Goal: Find specific page/section: Find specific page/section

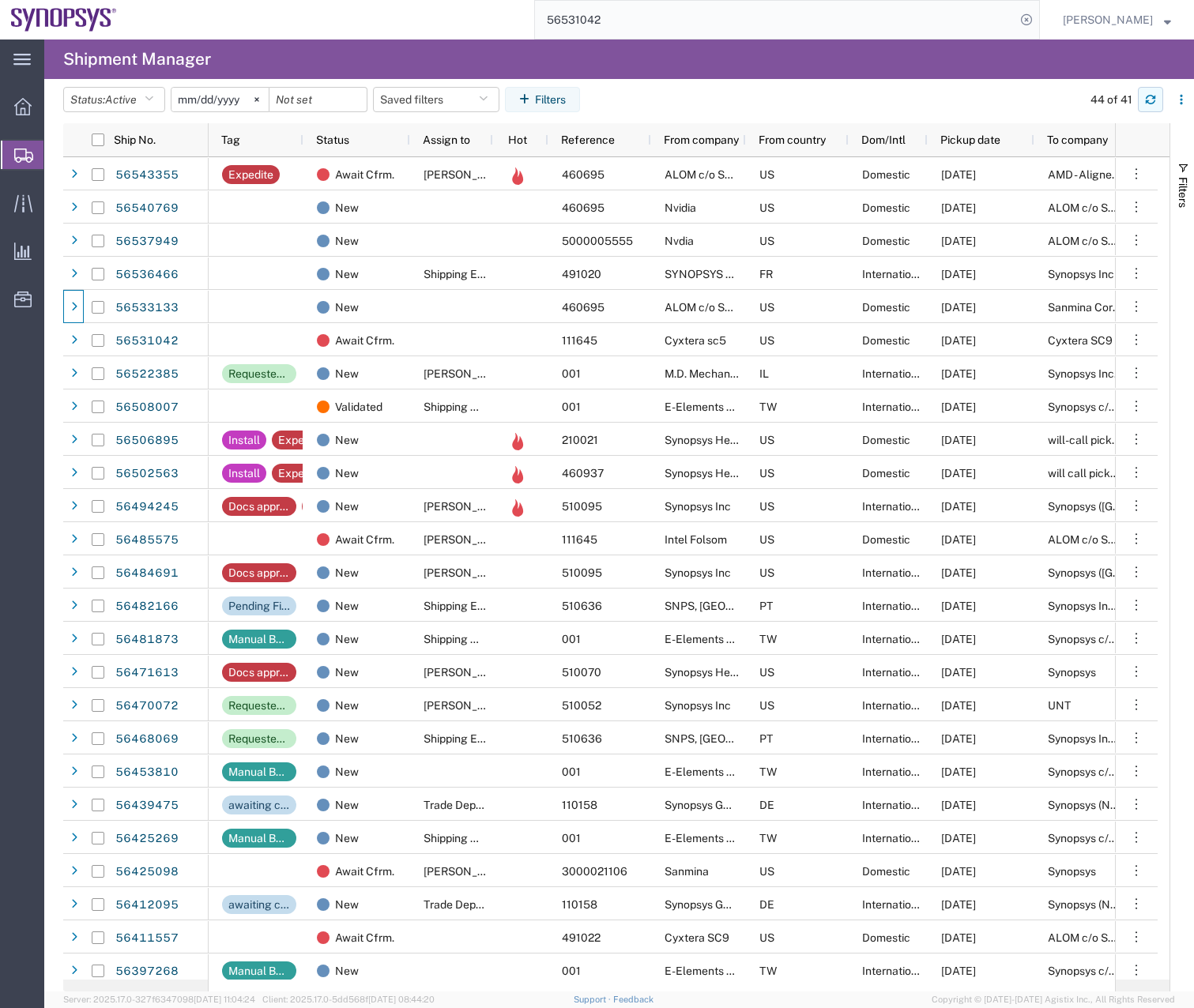
click at [1154, 90] on button "button" at bounding box center [1151, 100] width 26 height 26
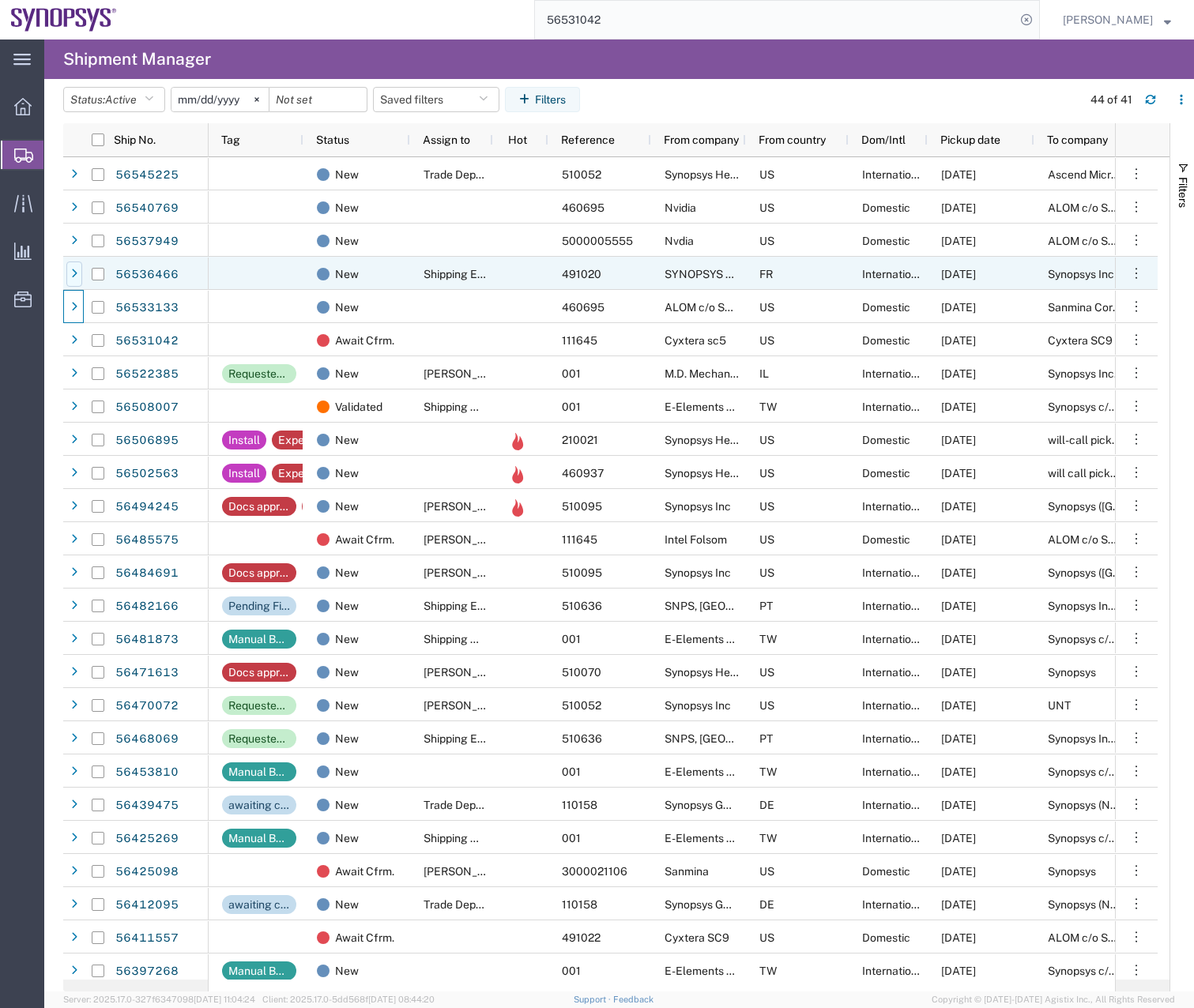
click at [77, 271] on icon at bounding box center [74, 274] width 6 height 11
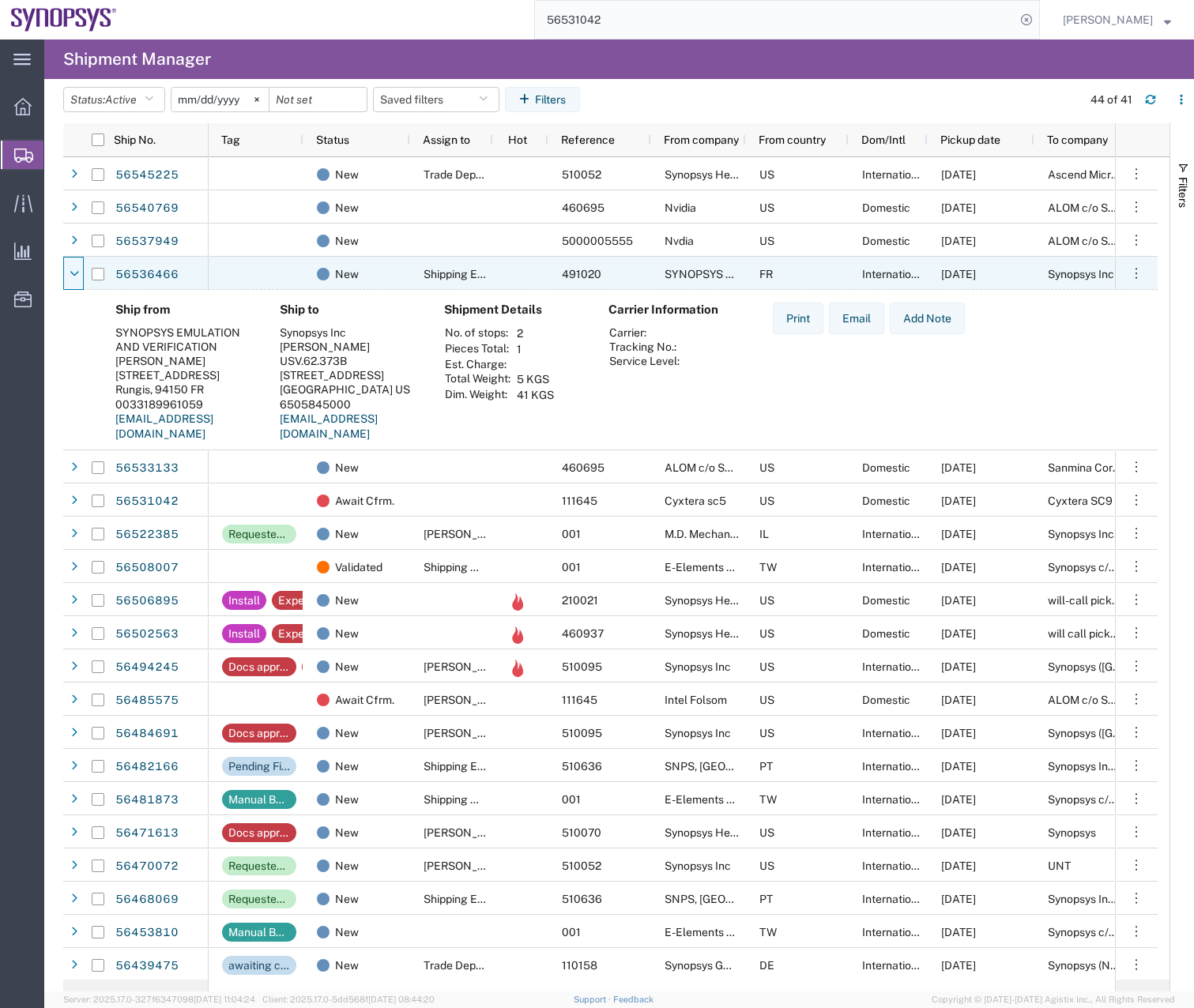
click at [77, 271] on icon at bounding box center [75, 274] width 10 height 11
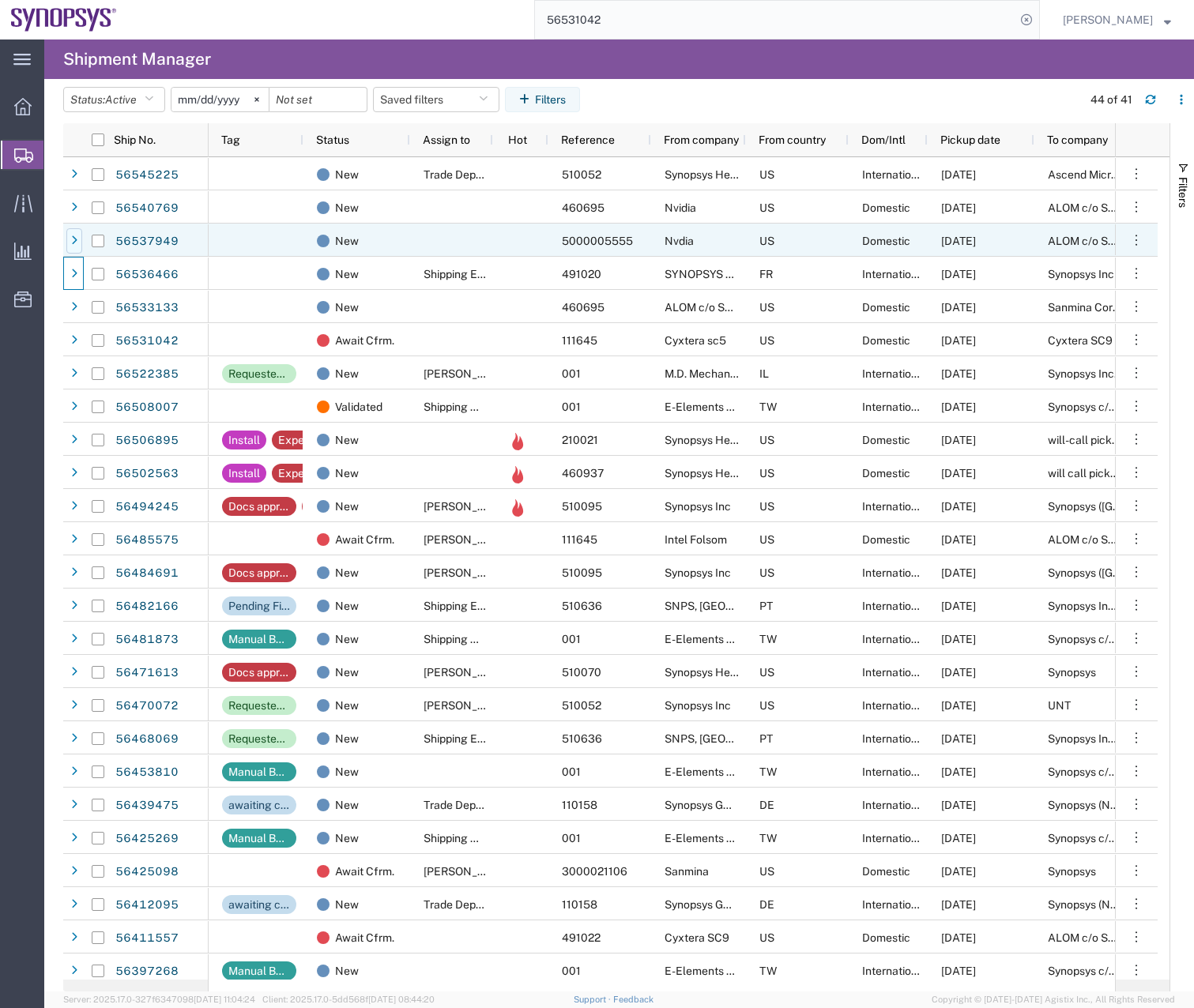
click at [75, 244] on icon at bounding box center [74, 240] width 6 height 11
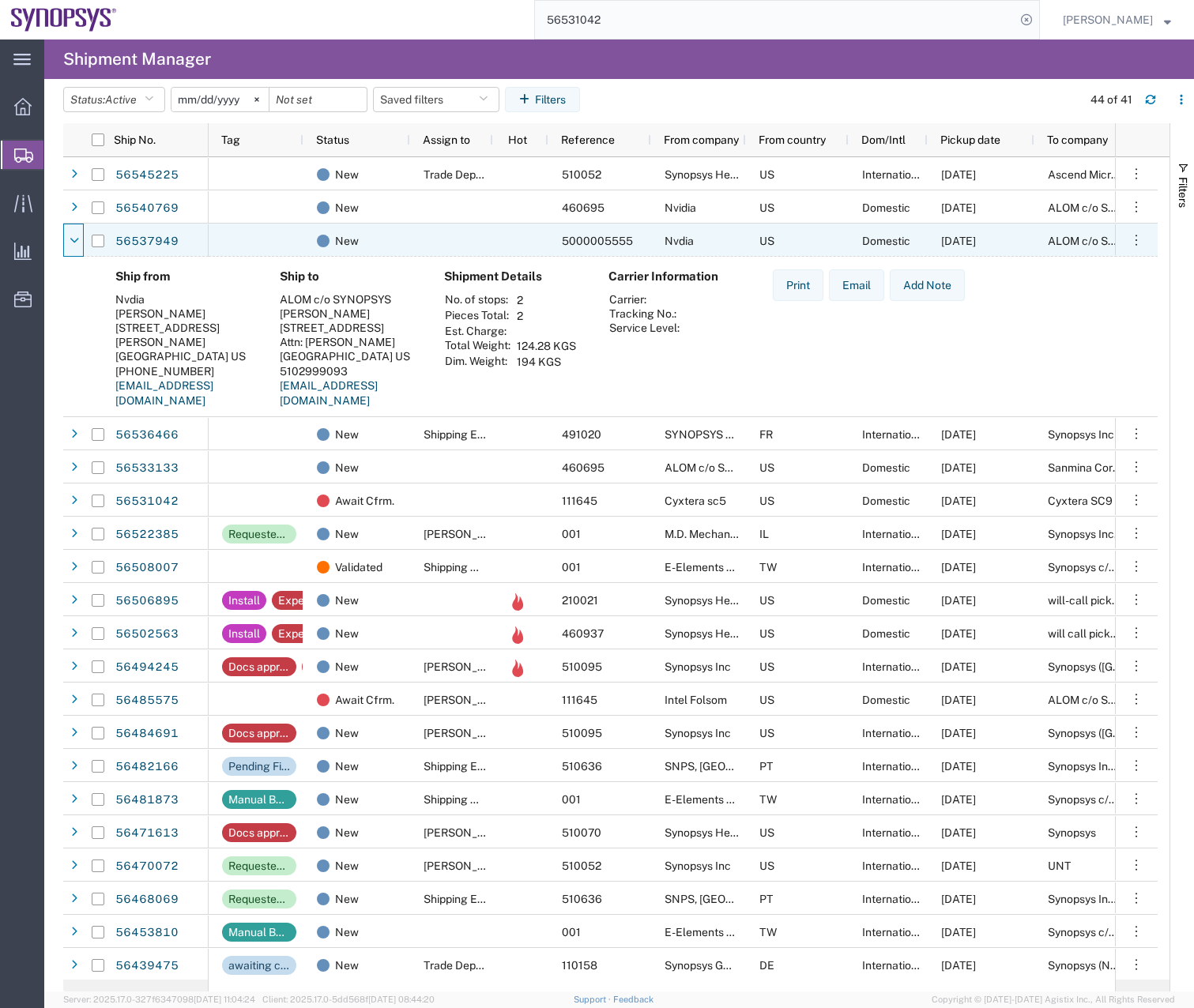
click at [75, 244] on icon at bounding box center [75, 240] width 10 height 11
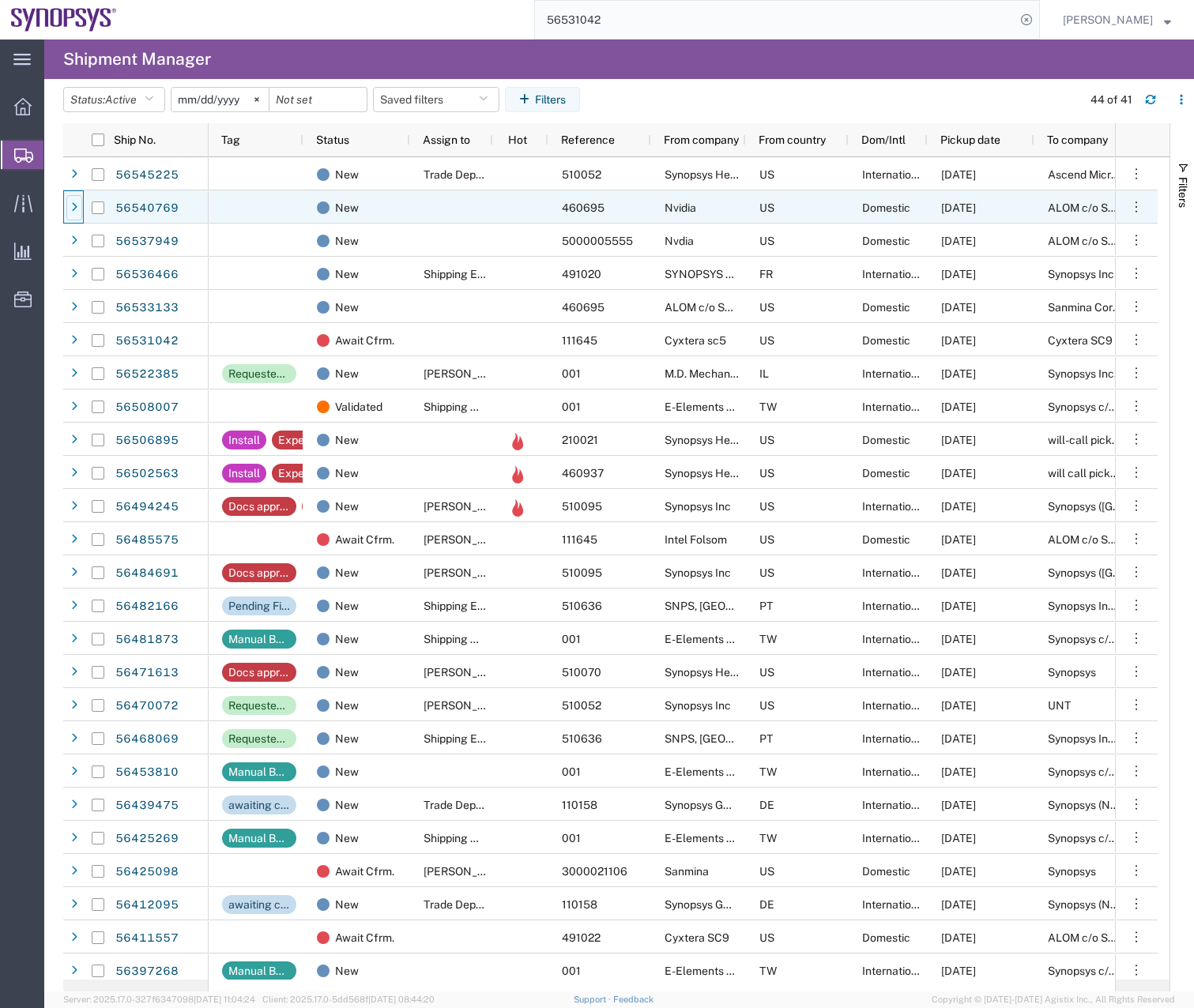
click at [68, 198] on div at bounding box center [74, 208] width 16 height 26
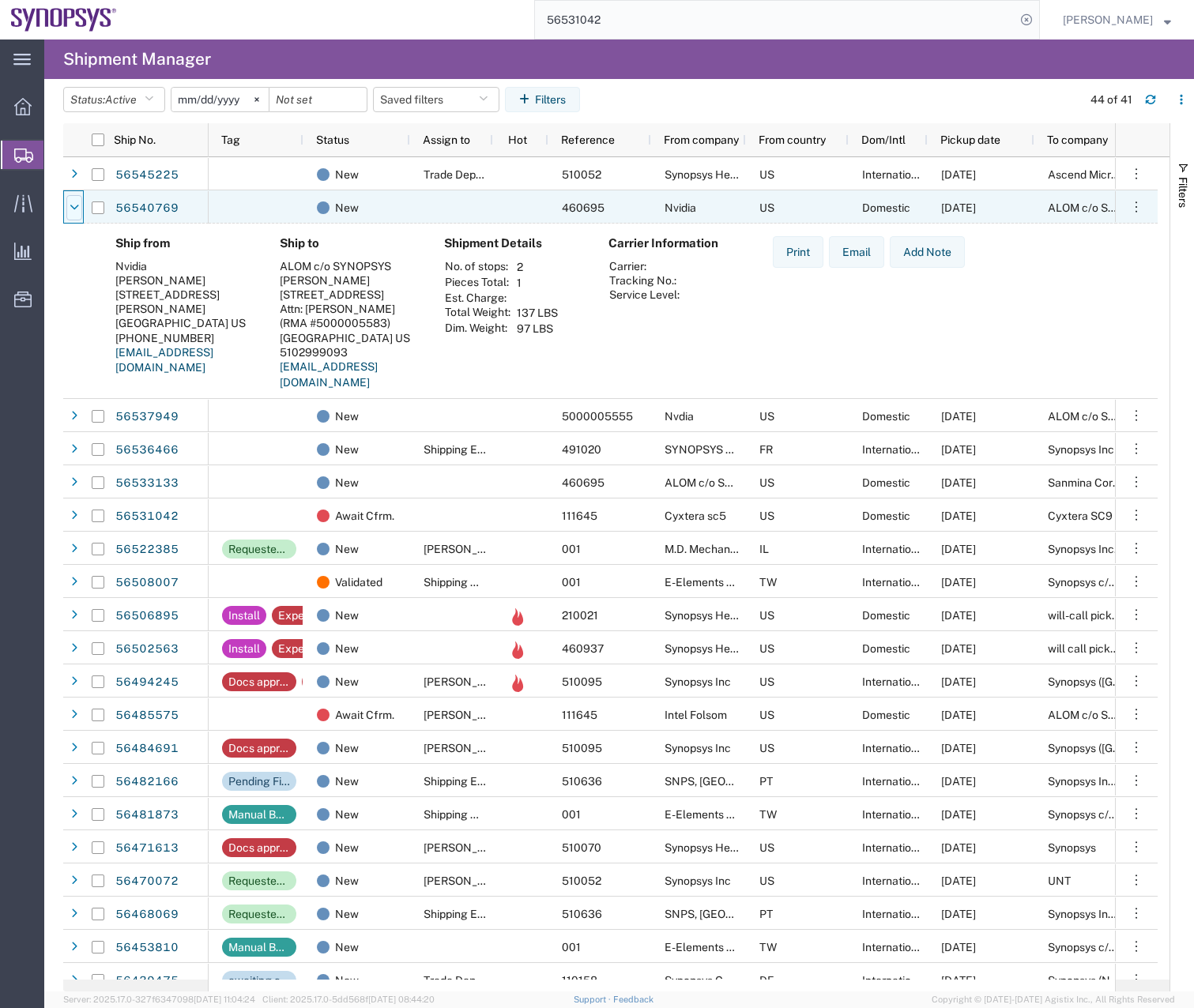
click at [68, 198] on div at bounding box center [74, 208] width 16 height 26
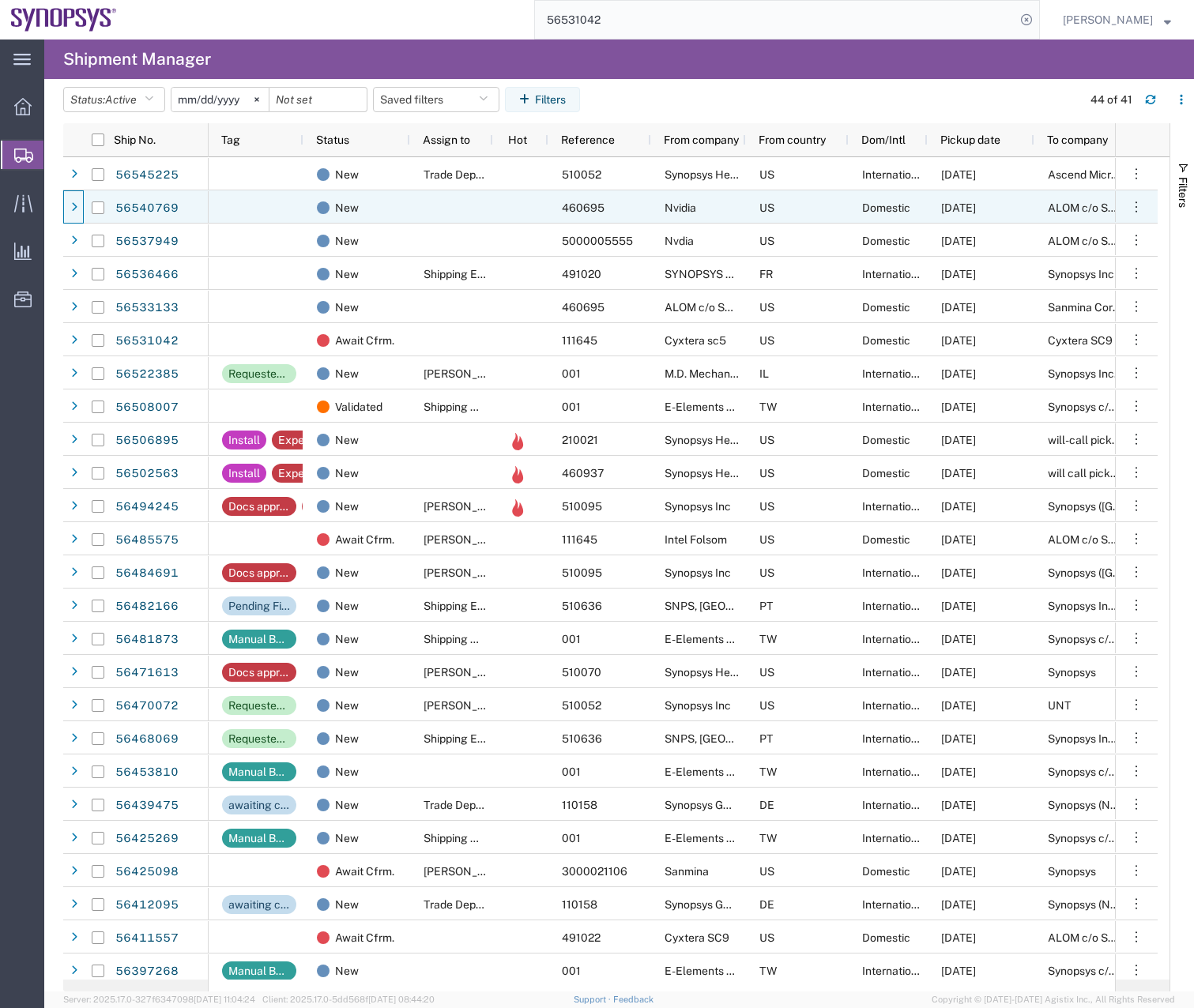
click at [68, 198] on div at bounding box center [74, 208] width 16 height 26
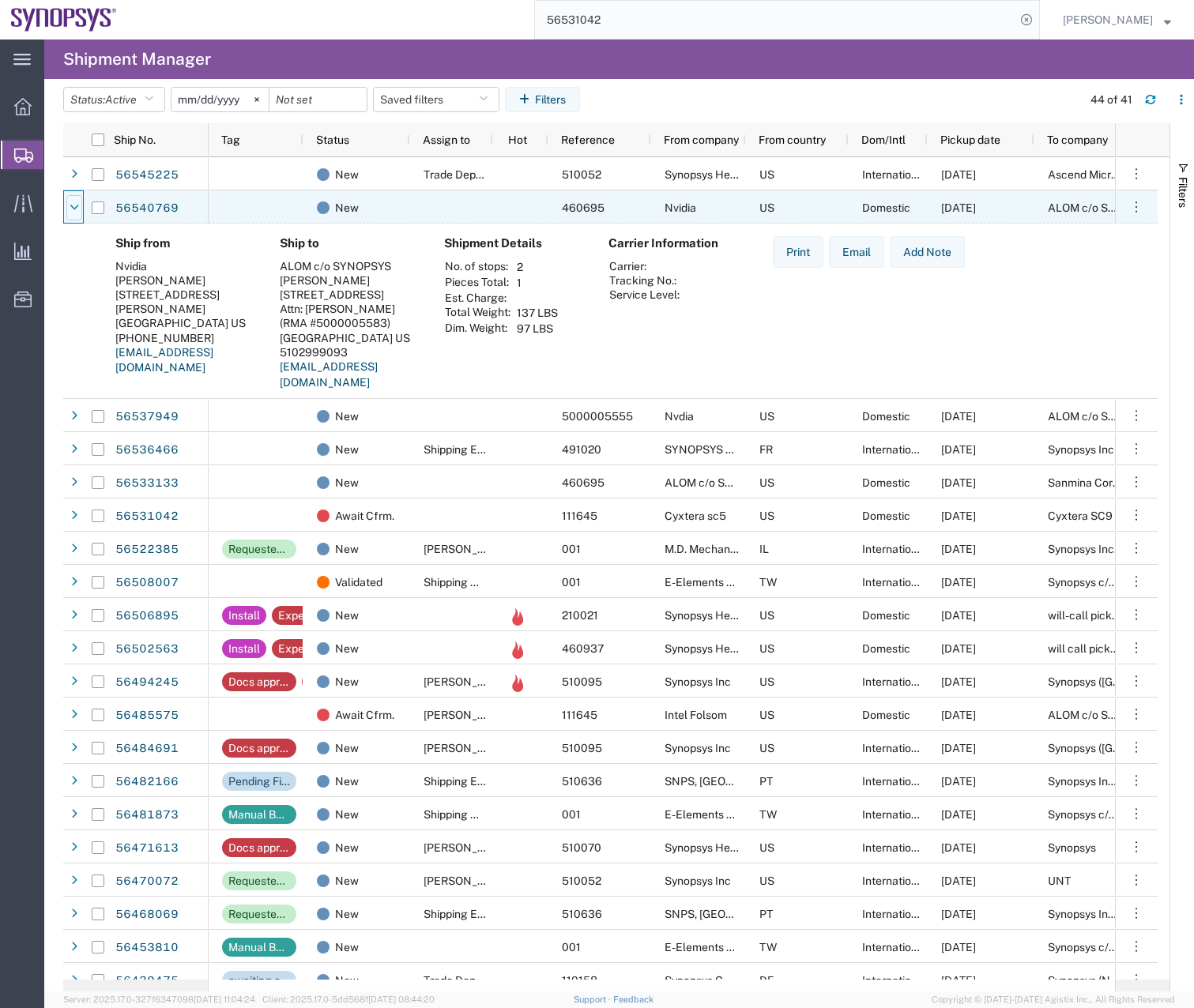
click at [68, 198] on div at bounding box center [74, 208] width 16 height 26
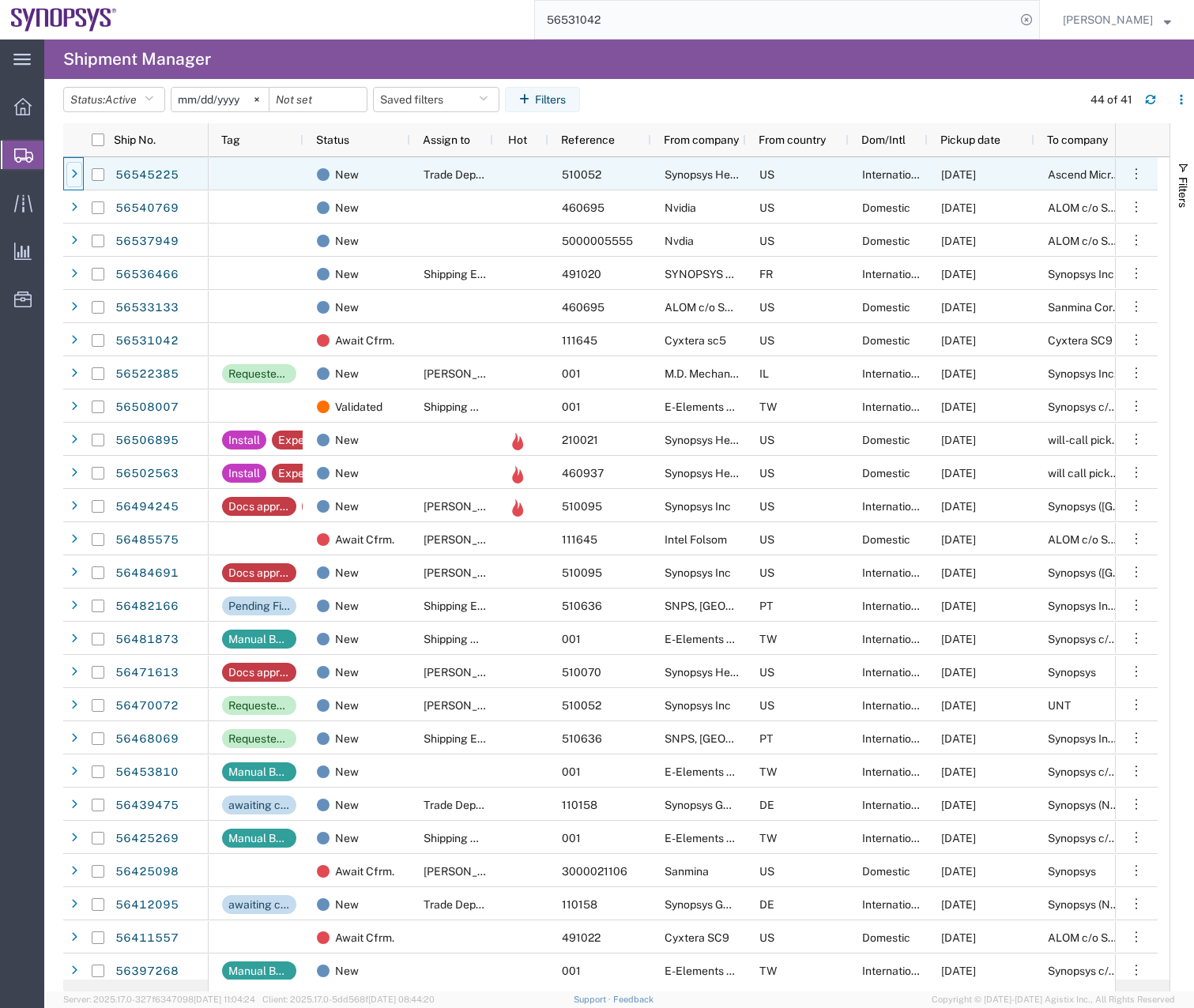
click at [72, 176] on icon at bounding box center [74, 174] width 6 height 11
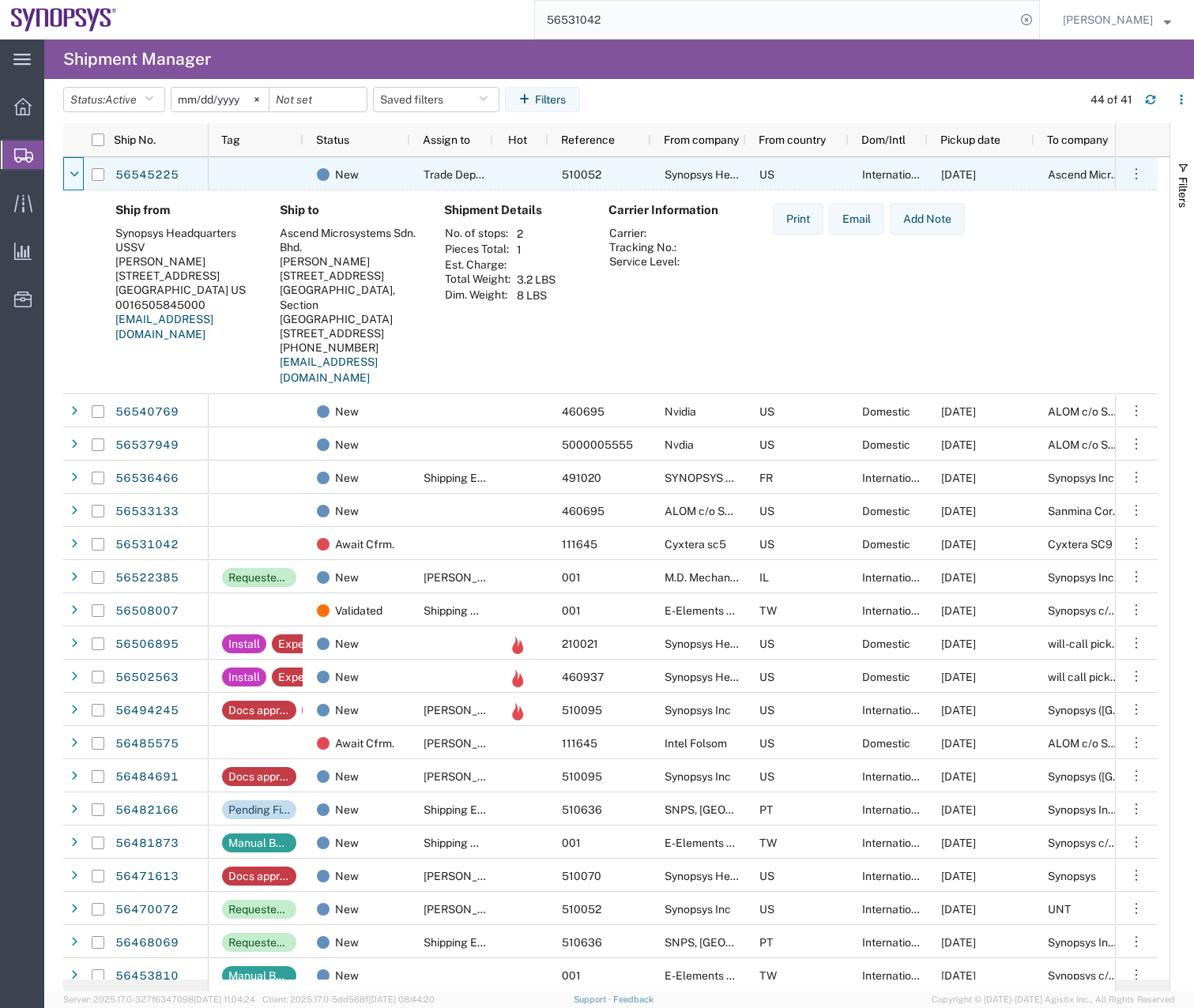
click at [72, 176] on icon at bounding box center [75, 174] width 10 height 11
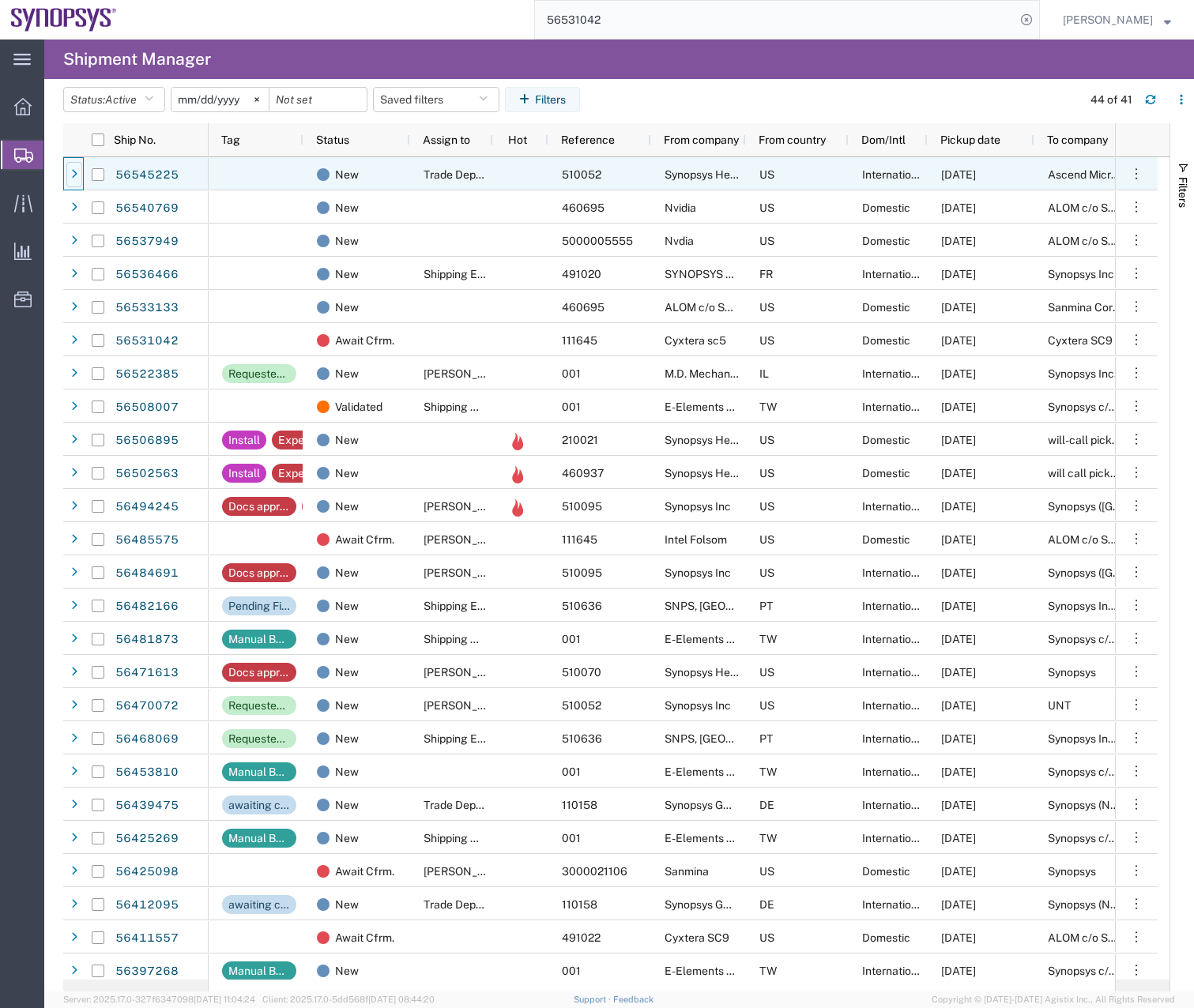
click at [72, 176] on icon at bounding box center [74, 174] width 6 height 11
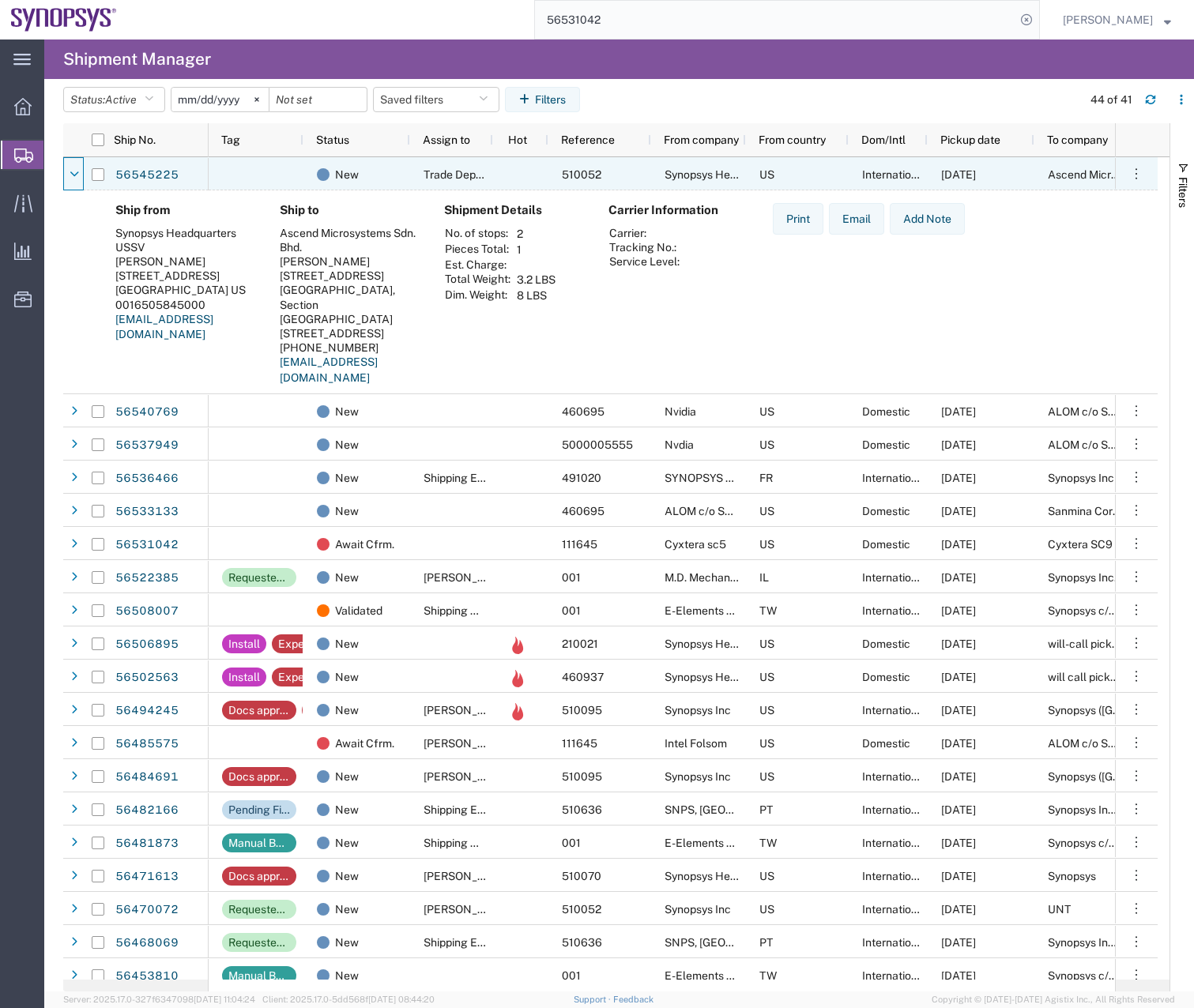
click at [72, 176] on icon at bounding box center [75, 174] width 10 height 11
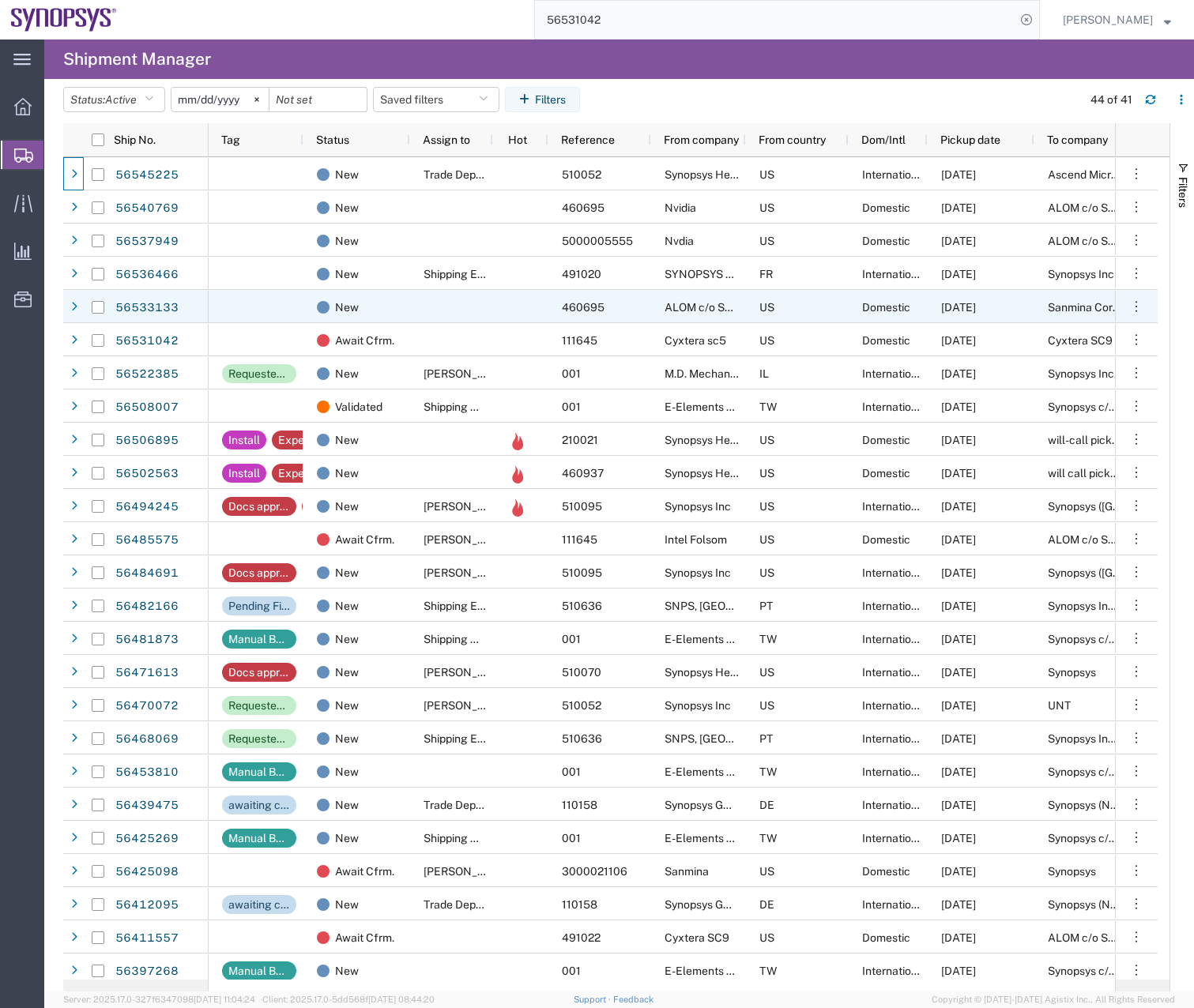
click at [107, 311] on div at bounding box center [98, 307] width 30 height 34
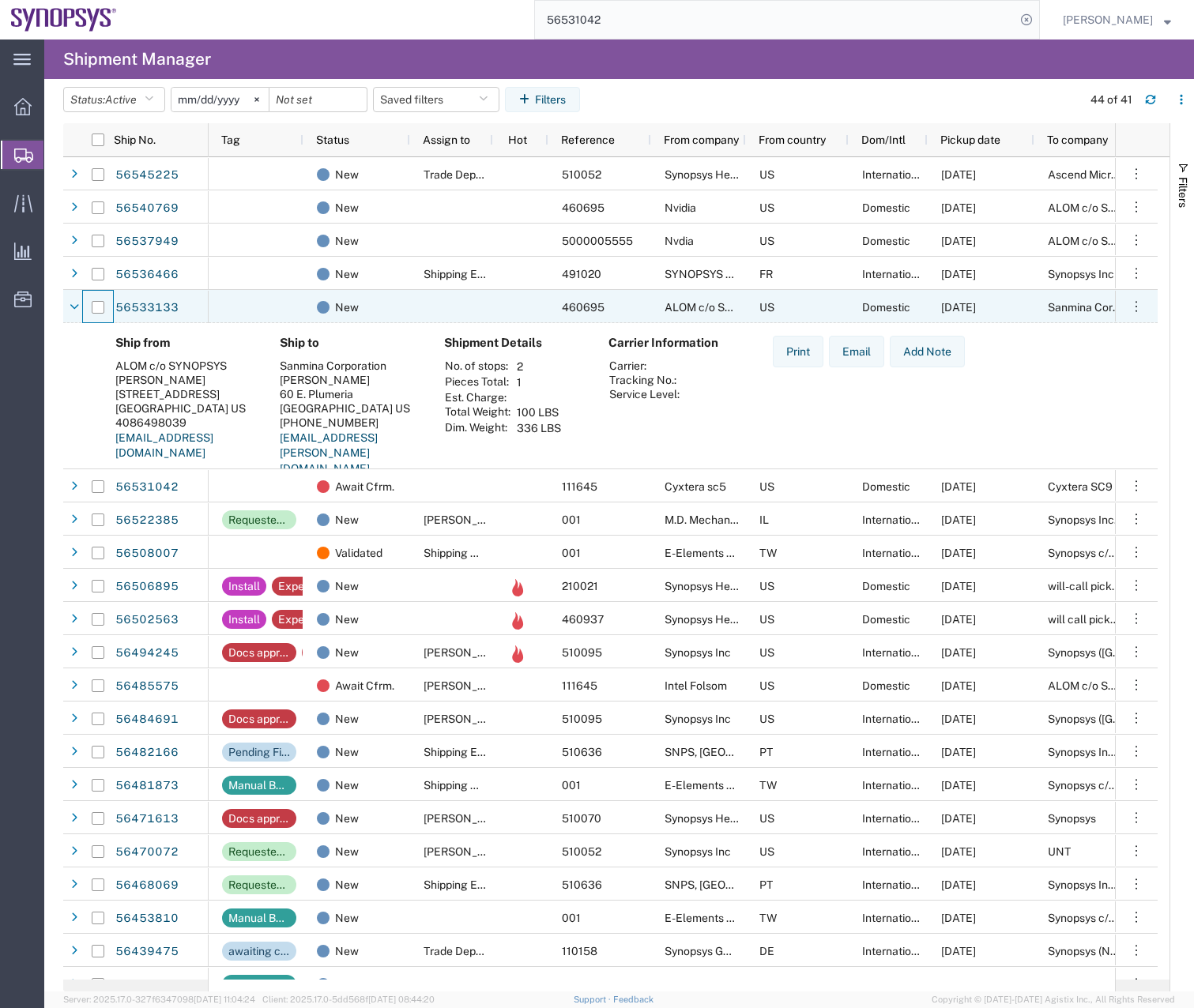
click at [107, 311] on div at bounding box center [98, 307] width 30 height 34
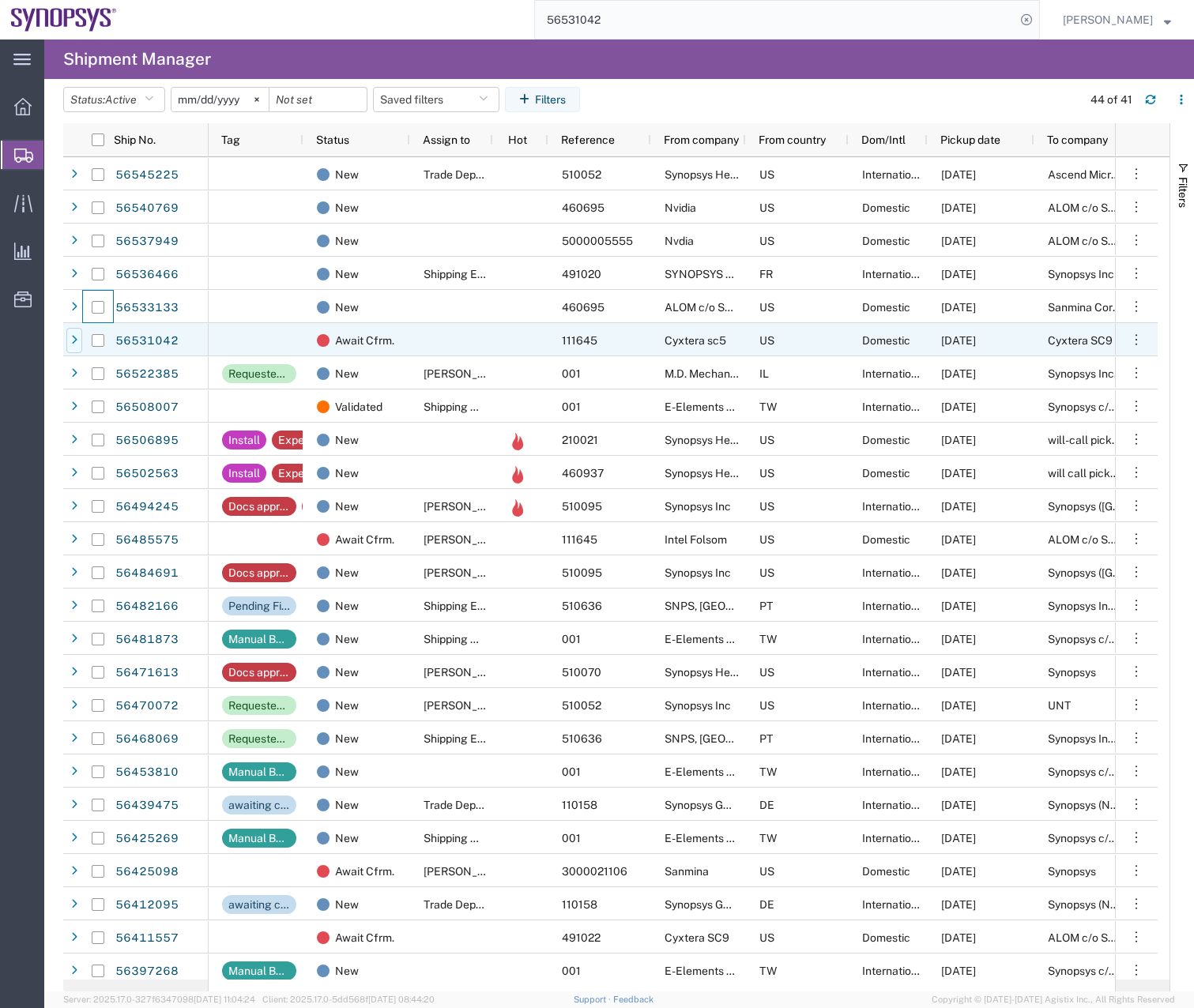
click at [80, 349] on div at bounding box center [74, 341] width 16 height 26
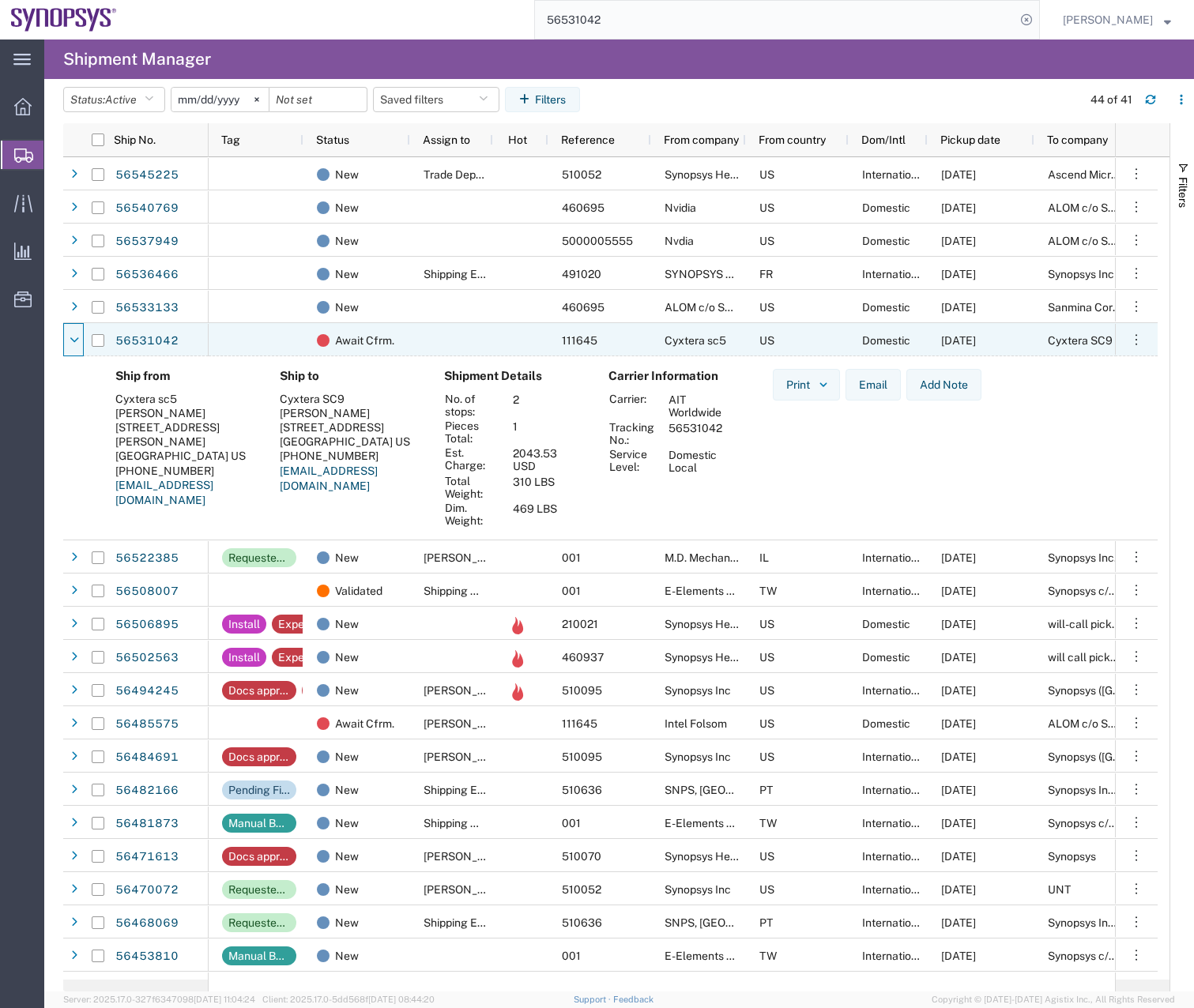
click at [80, 349] on div at bounding box center [74, 341] width 16 height 26
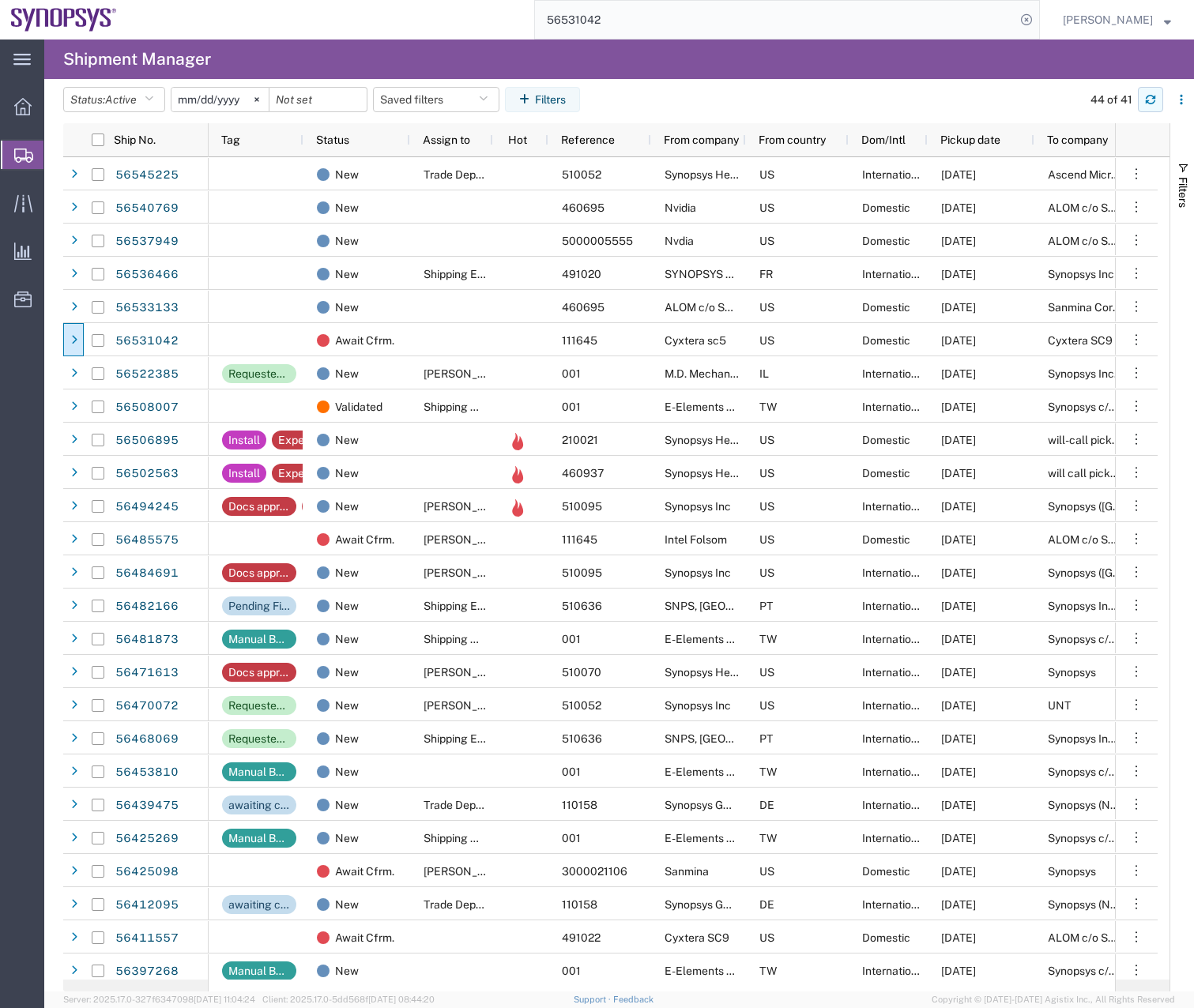
click at [1152, 97] on icon "button" at bounding box center [1151, 97] width 10 height 4
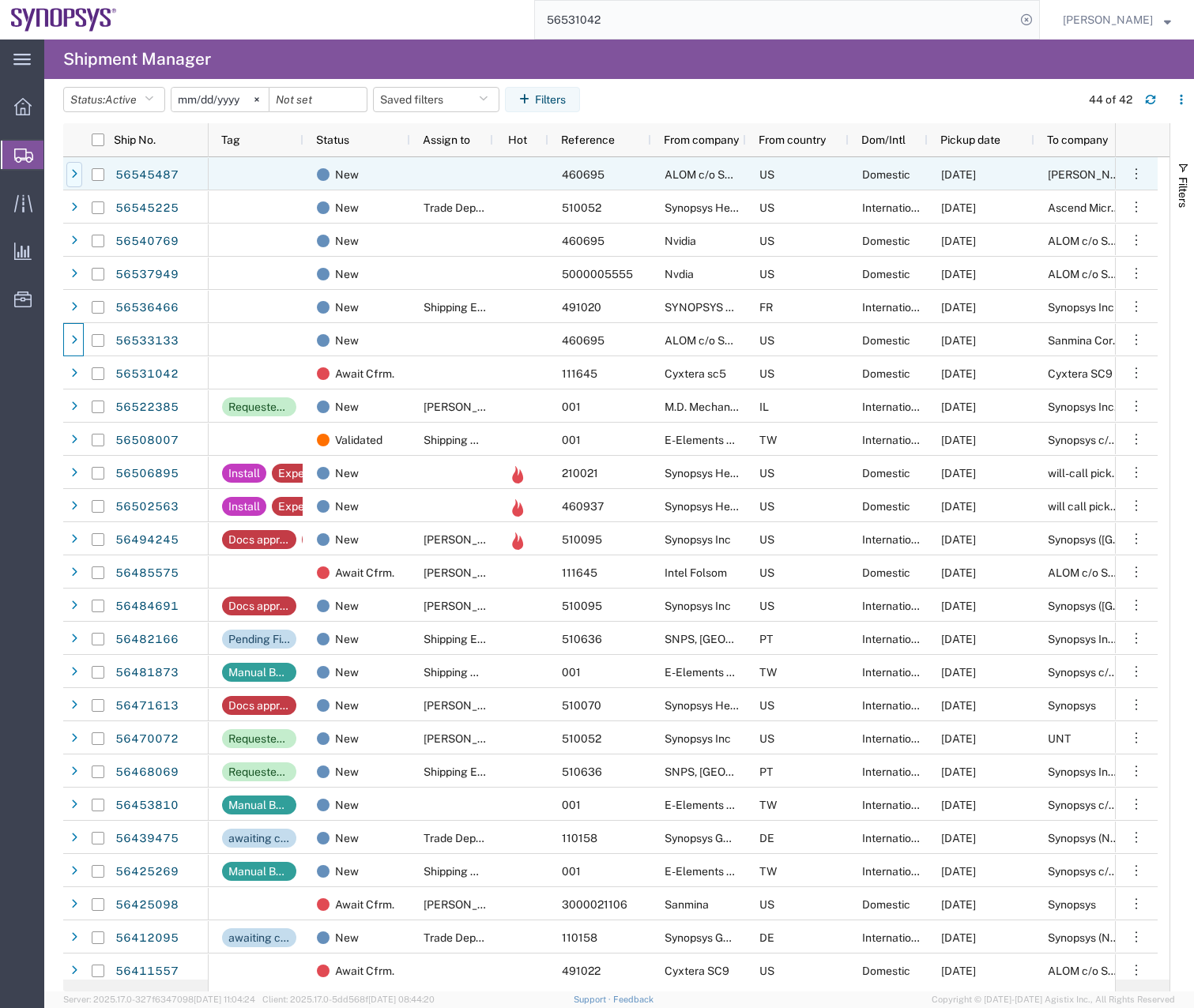
click at [74, 173] on icon at bounding box center [74, 174] width 6 height 11
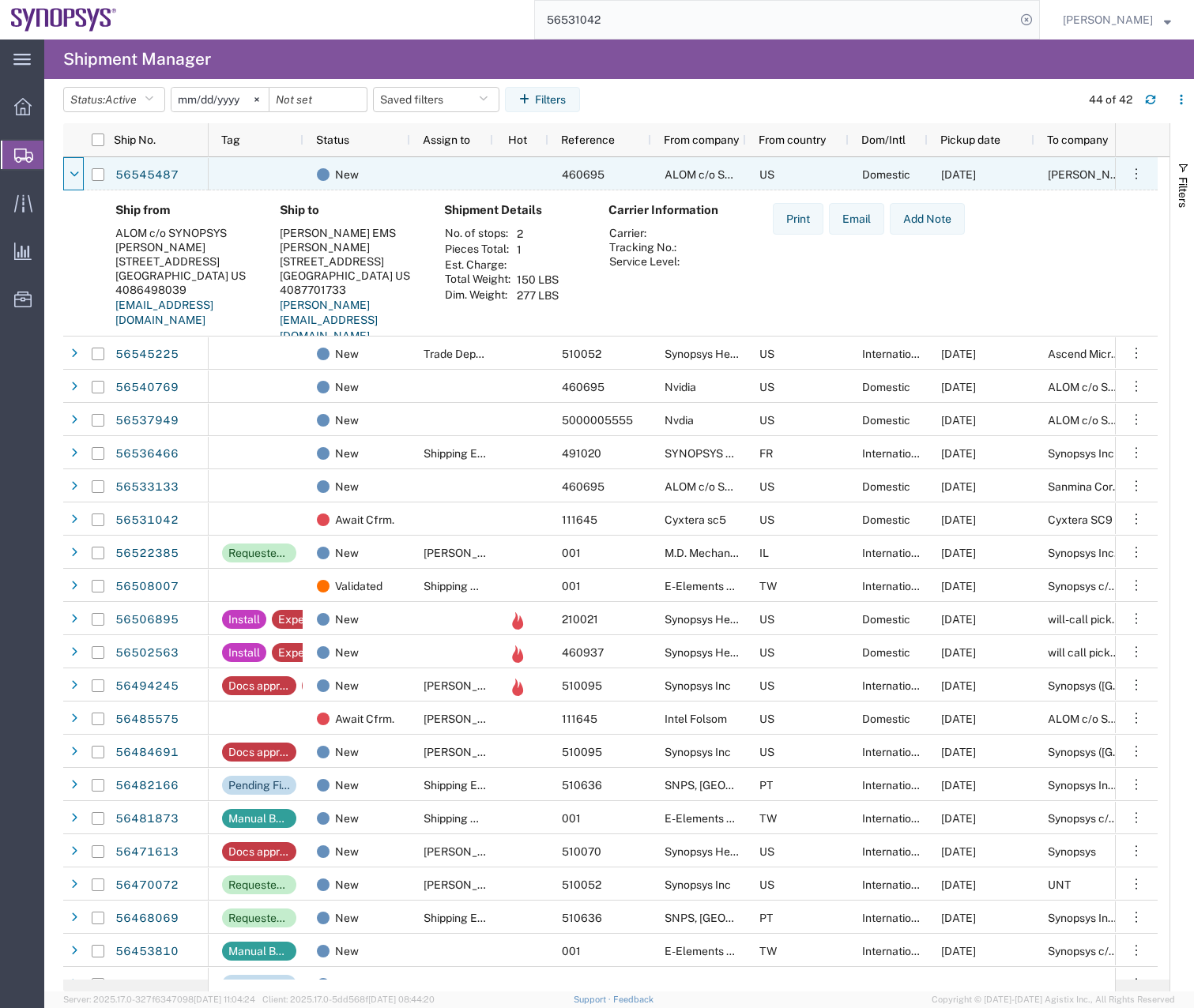
click at [74, 173] on icon at bounding box center [75, 174] width 10 height 11
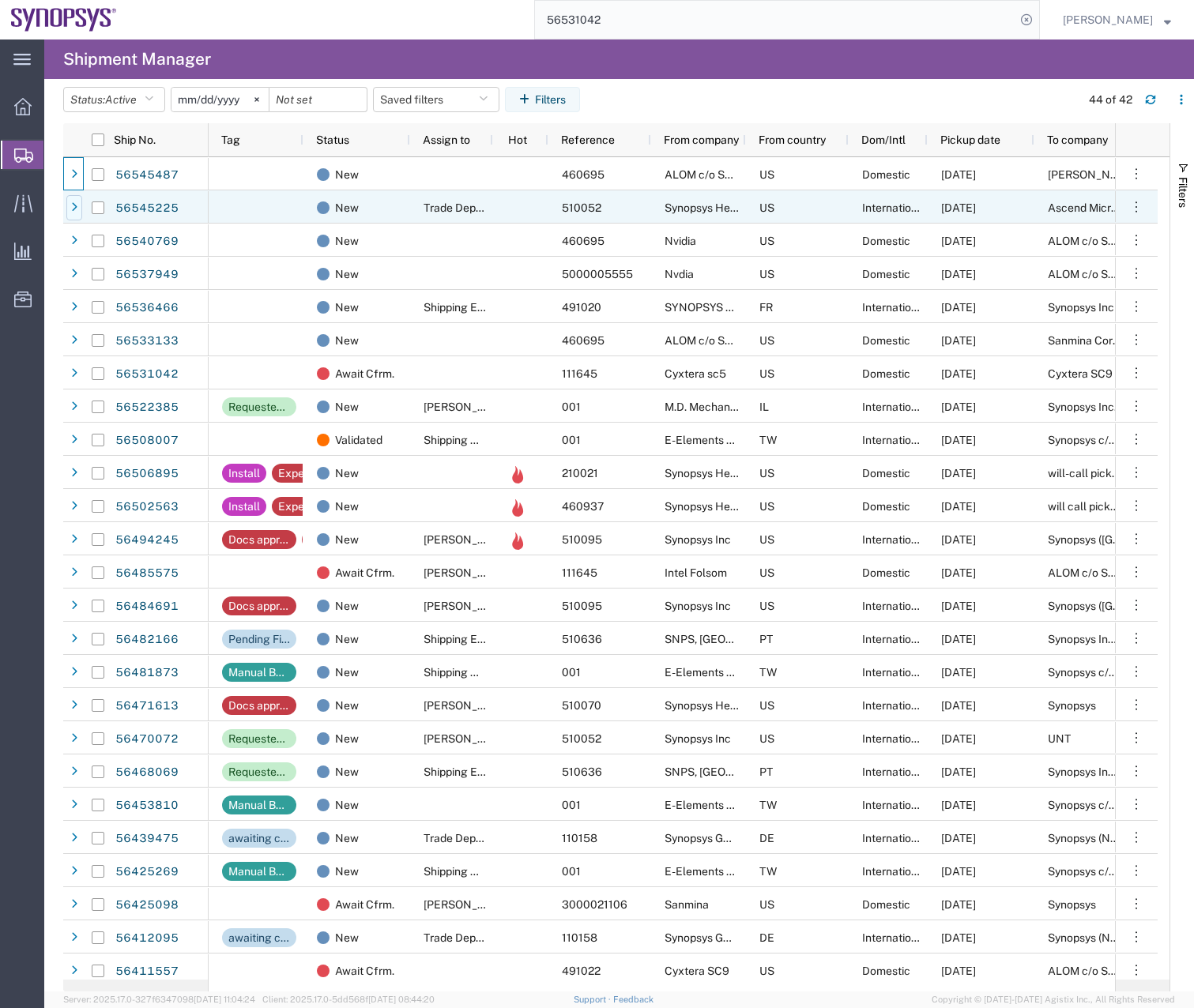
click at [80, 208] on div at bounding box center [74, 208] width 16 height 26
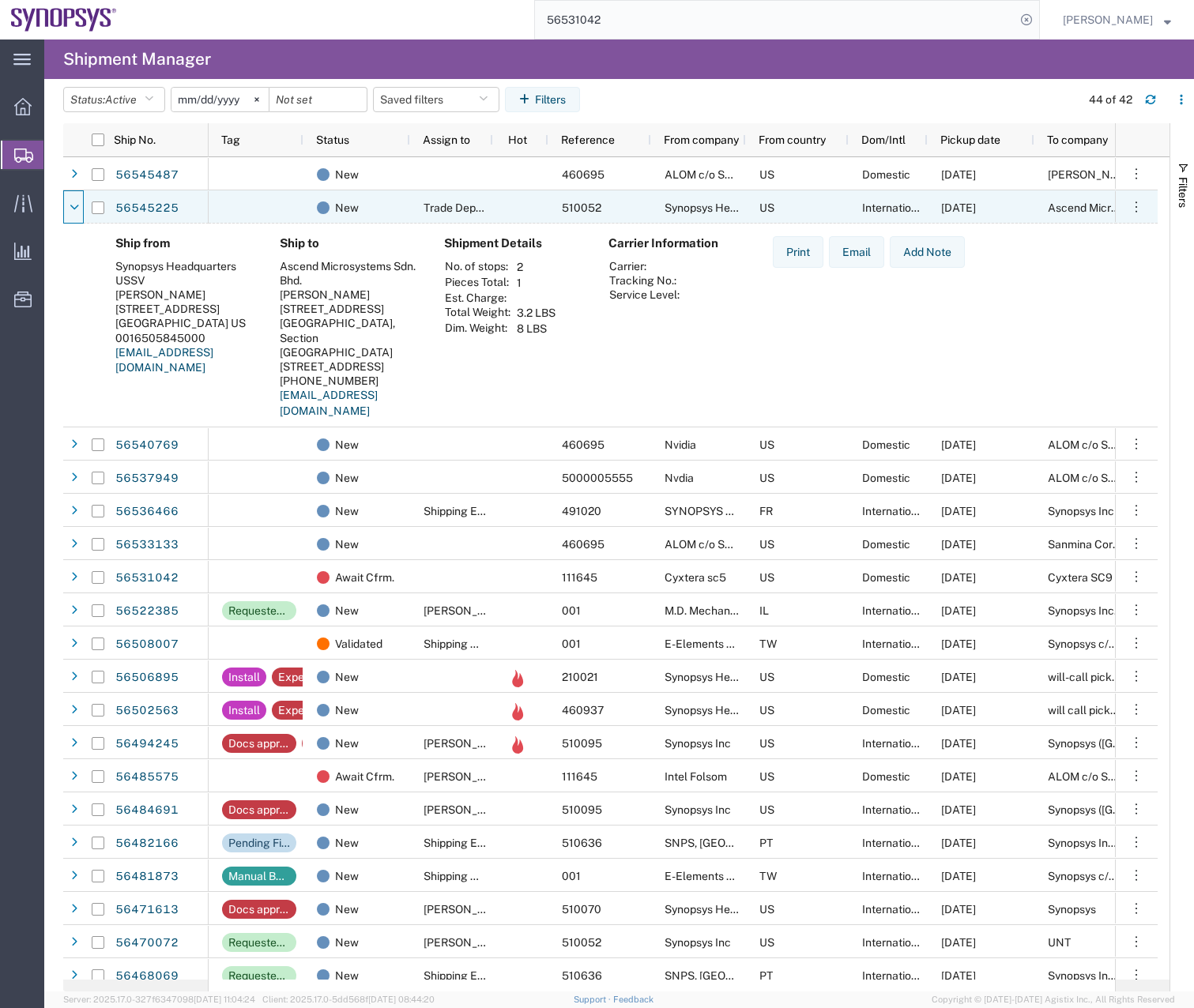
click at [80, 208] on div at bounding box center [74, 208] width 16 height 26
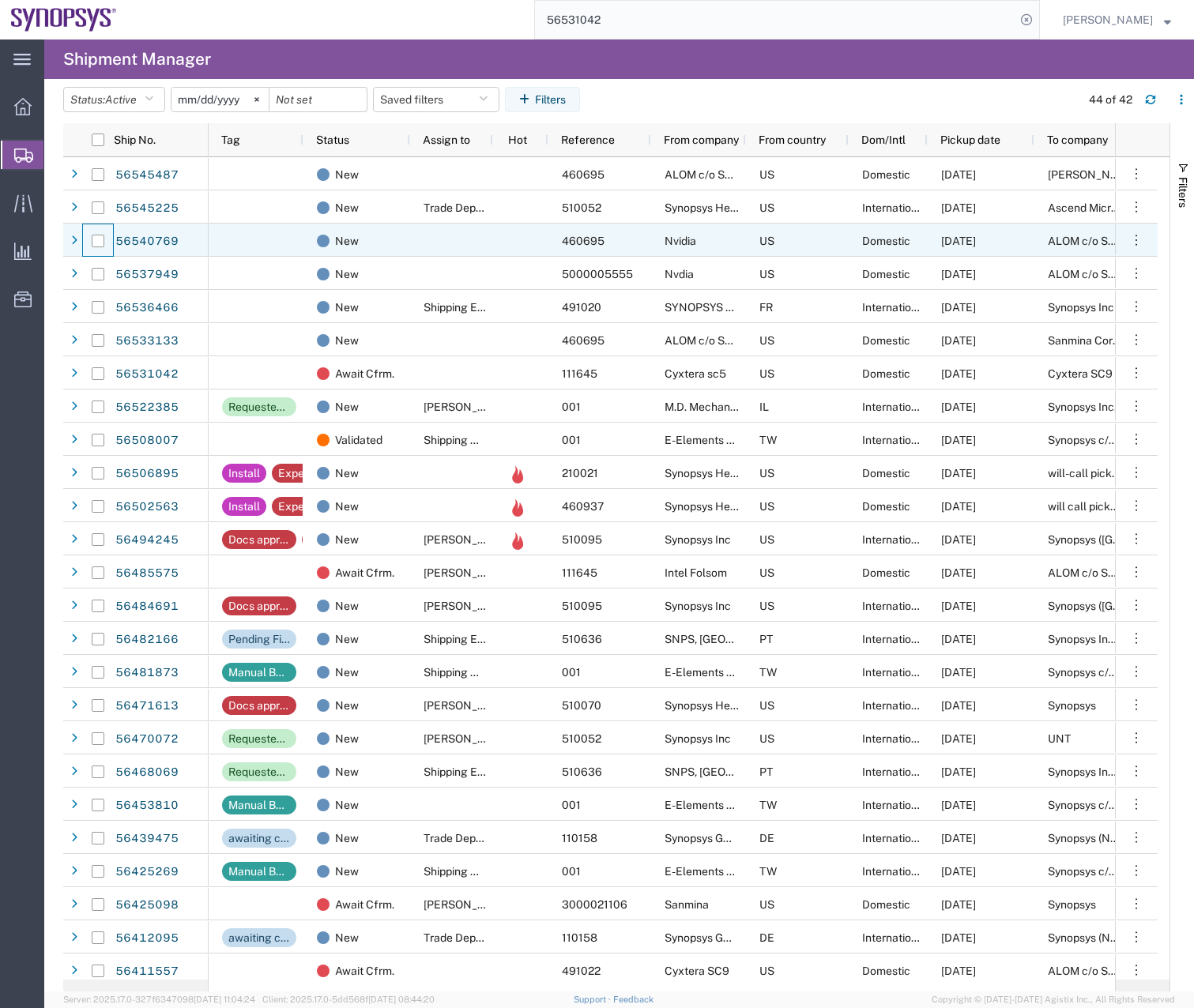
click at [83, 245] on div at bounding box center [98, 241] width 30 height 34
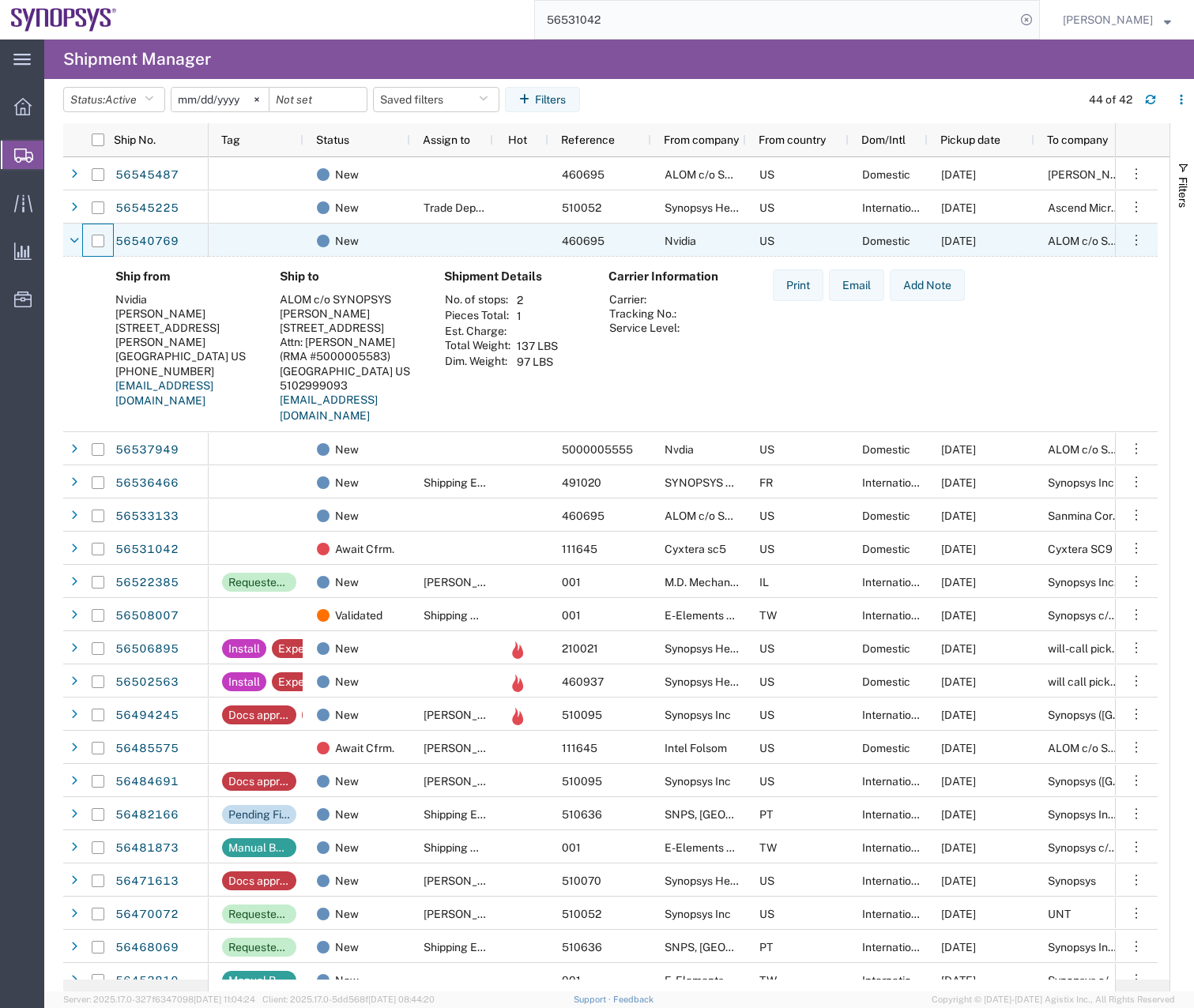
click at [83, 245] on div at bounding box center [98, 241] width 30 height 34
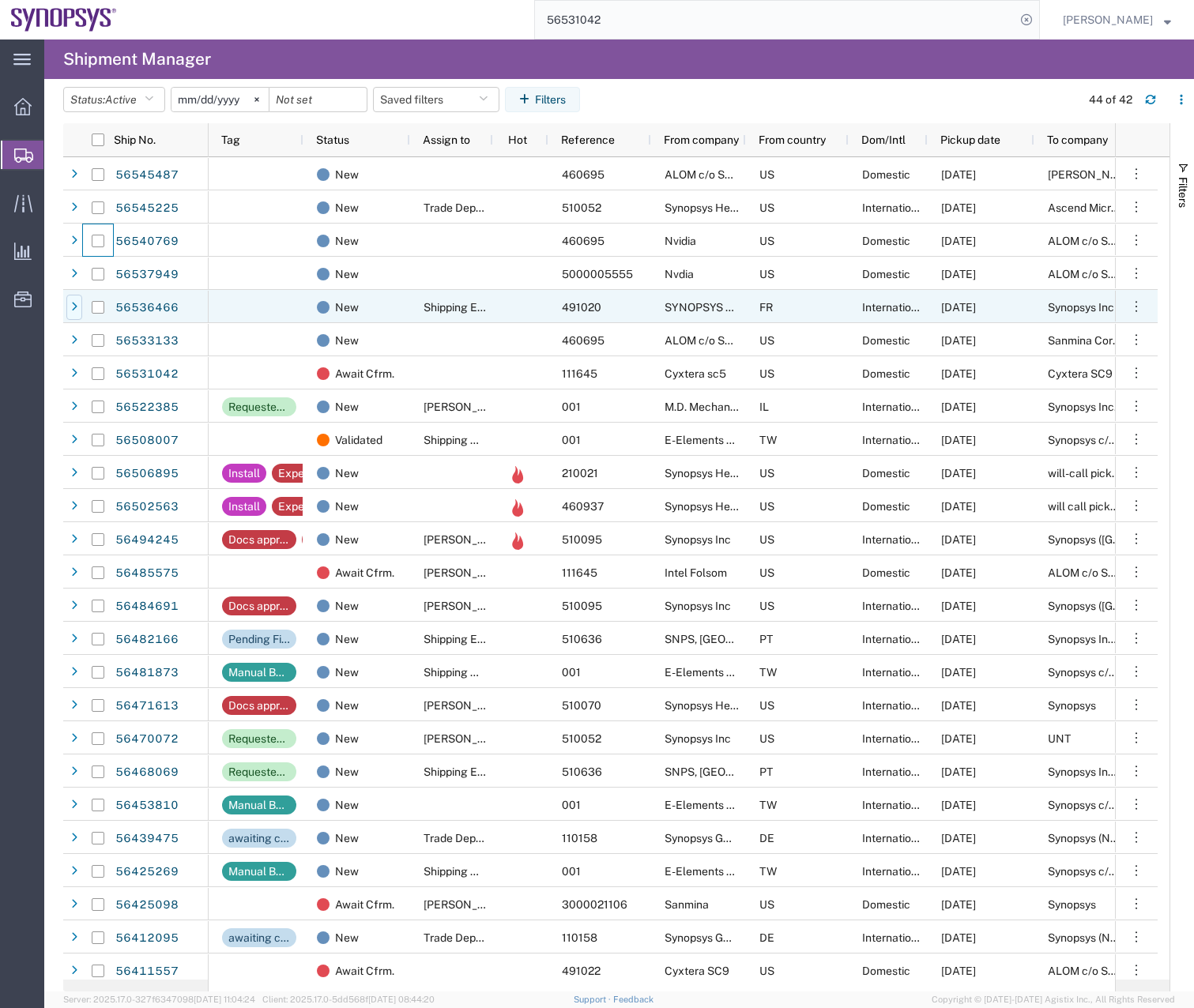
click at [76, 302] on icon at bounding box center [74, 306] width 6 height 11
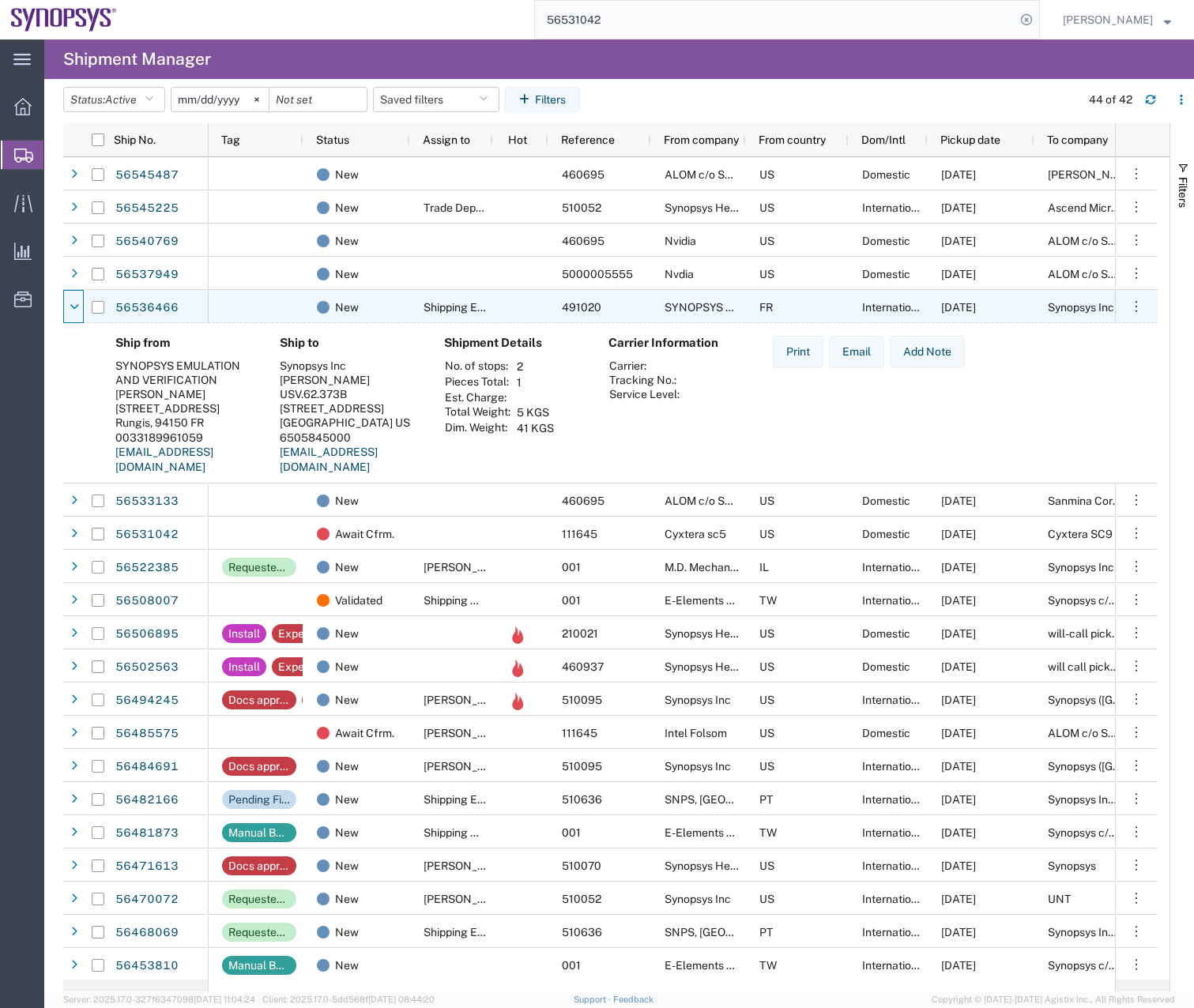
click at [76, 302] on icon at bounding box center [75, 306] width 10 height 11
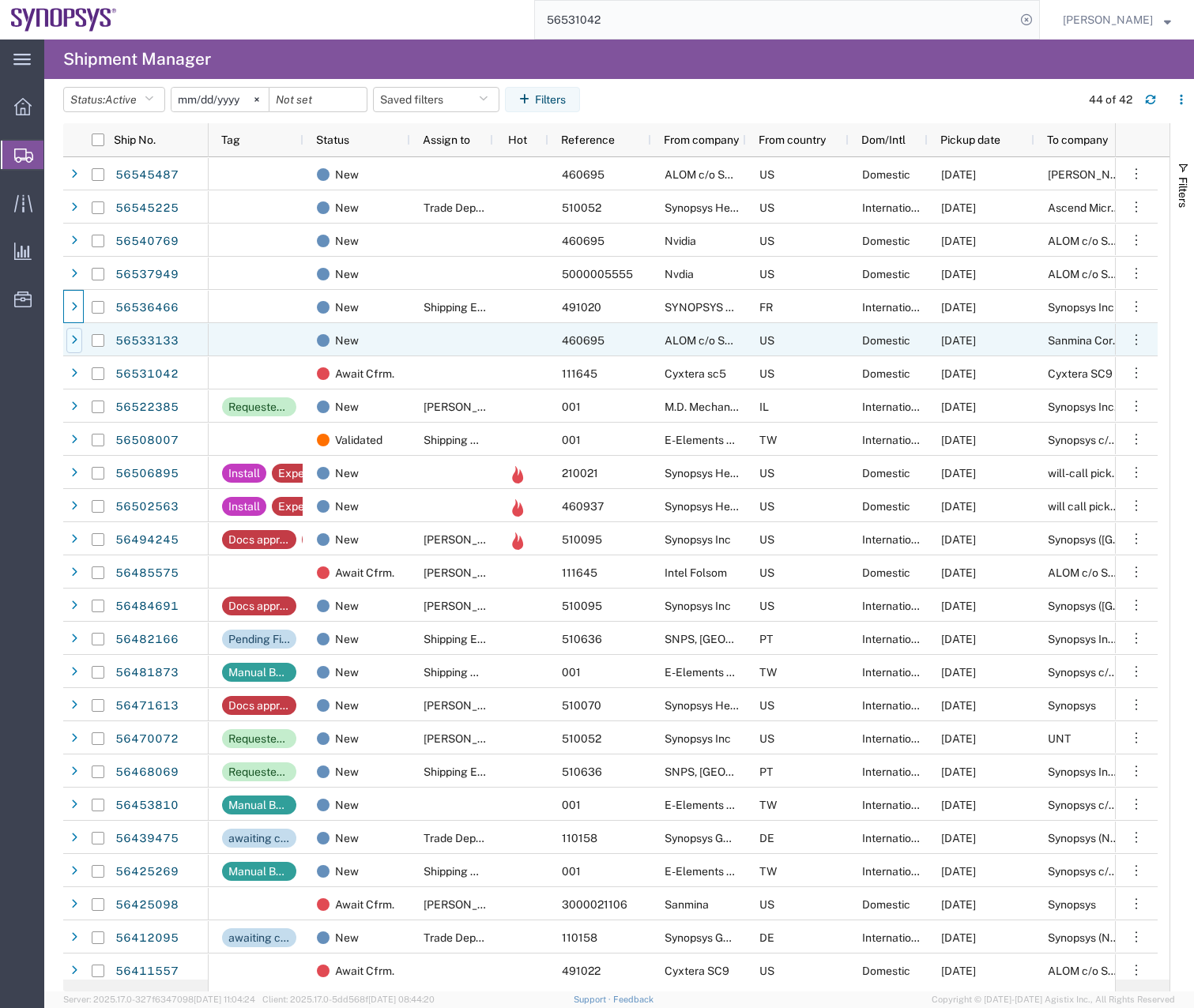
click at [75, 337] on icon at bounding box center [74, 340] width 6 height 11
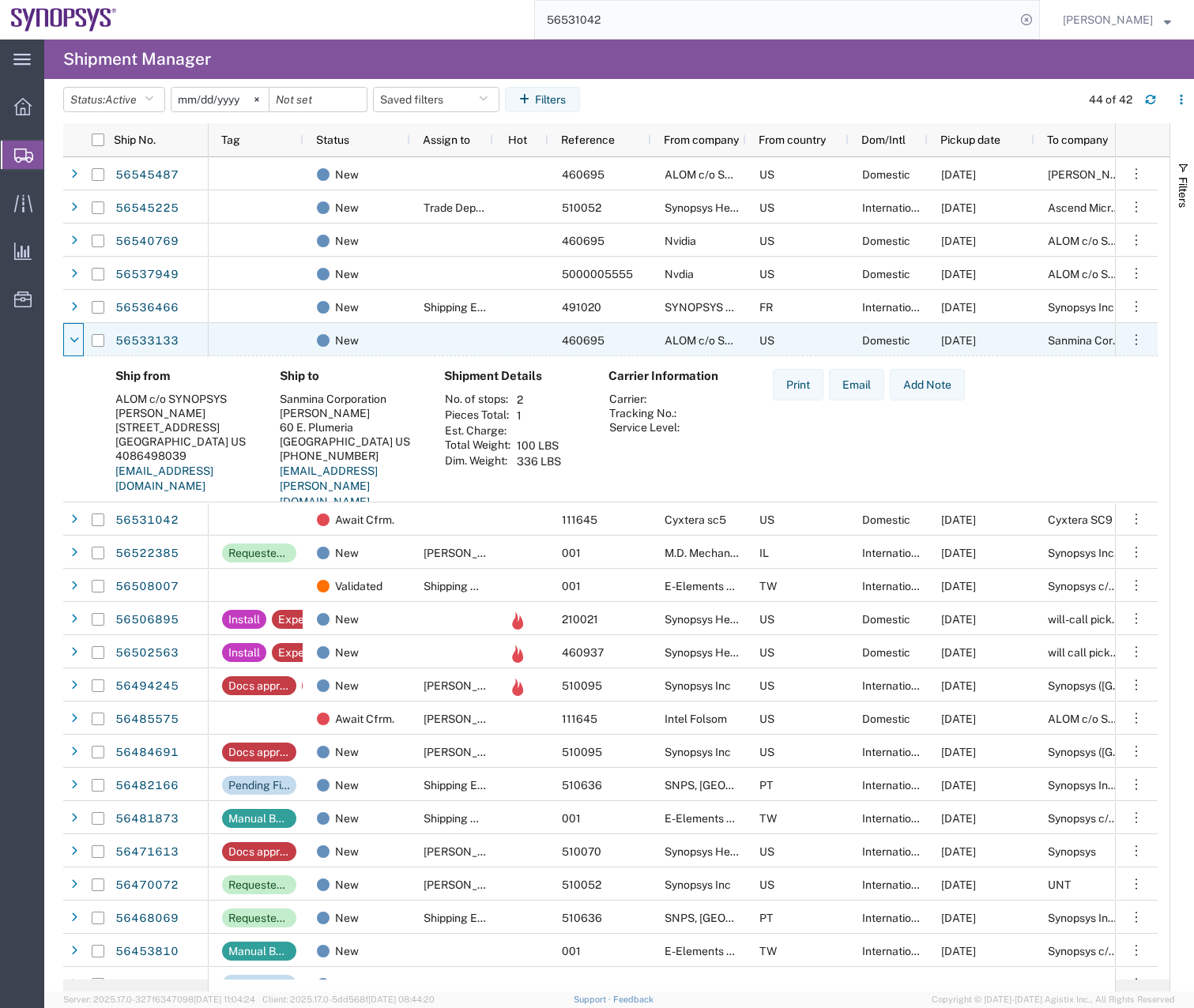
click at [75, 337] on icon at bounding box center [75, 340] width 10 height 11
